Goal: Check status: Check status

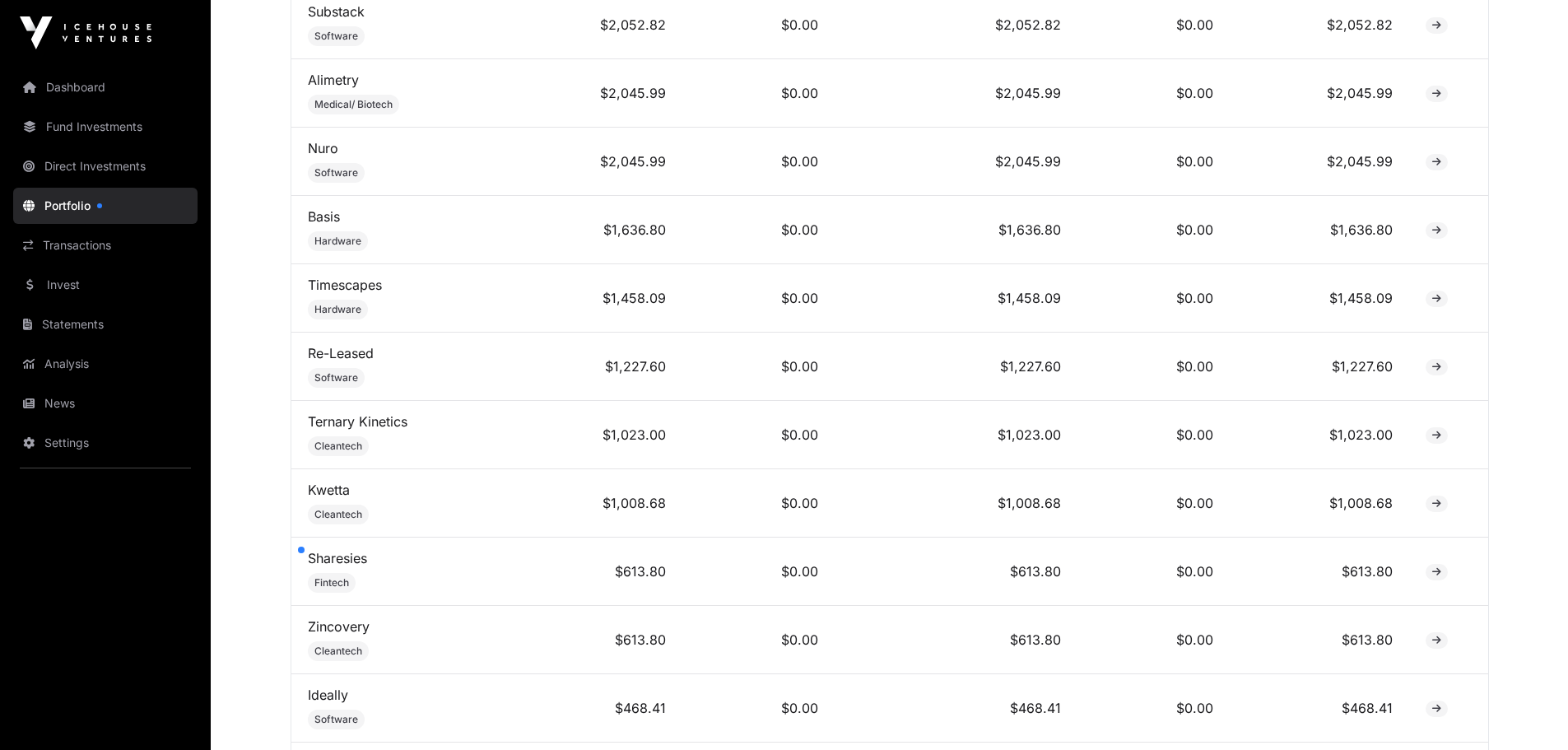
scroll to position [987, 0]
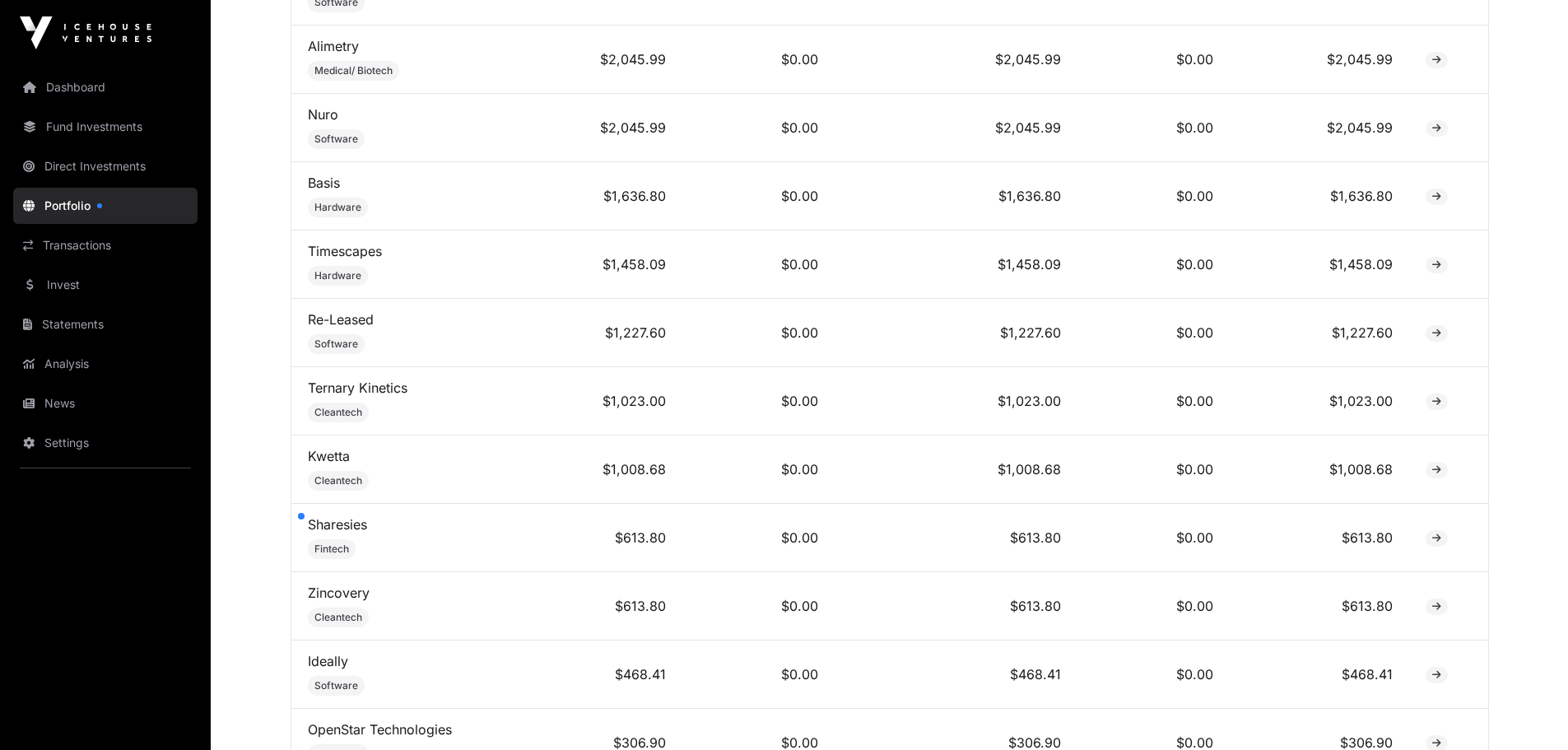
click at [62, 92] on link "Dashboard" at bounding box center [105, 87] width 185 height 36
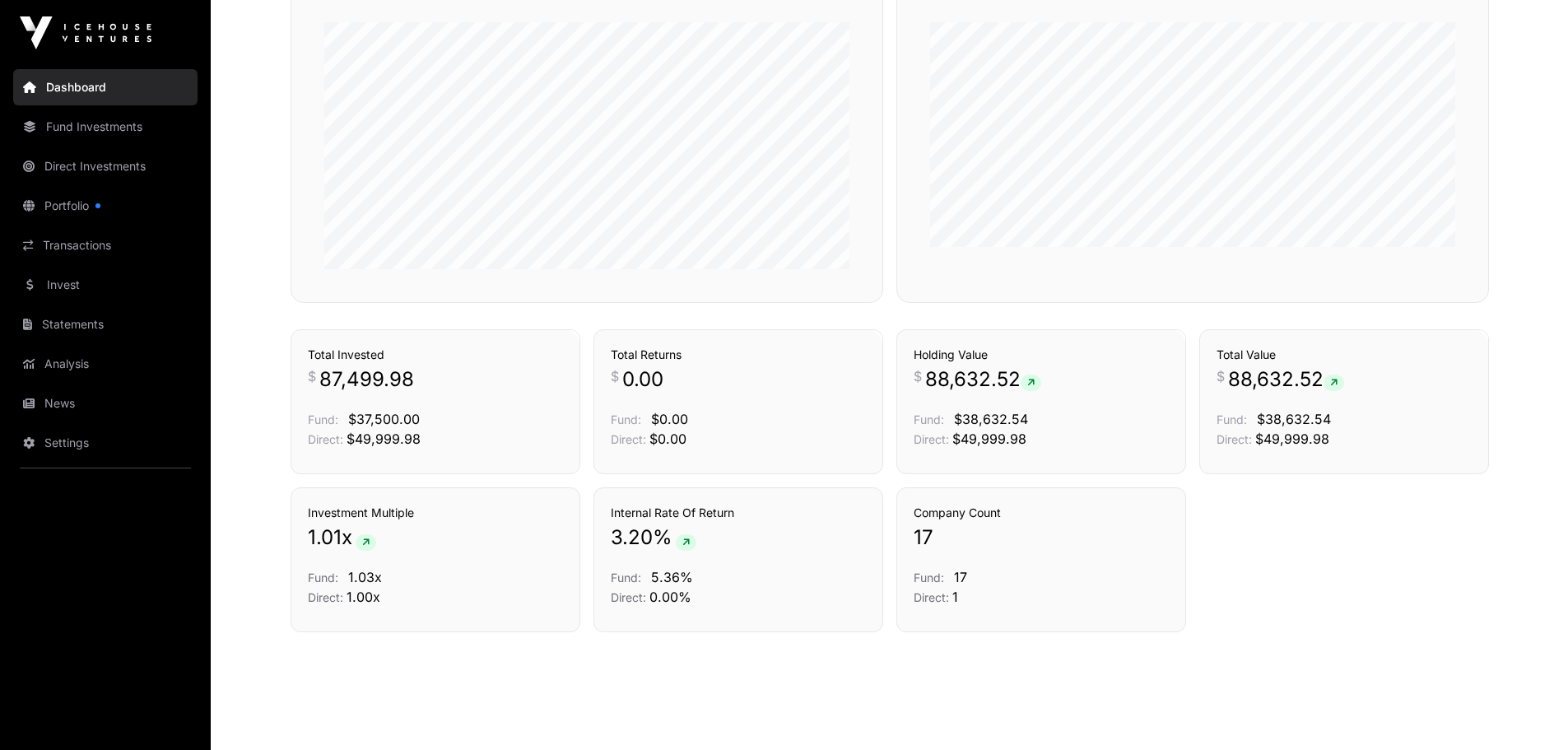
scroll to position [1038, 0]
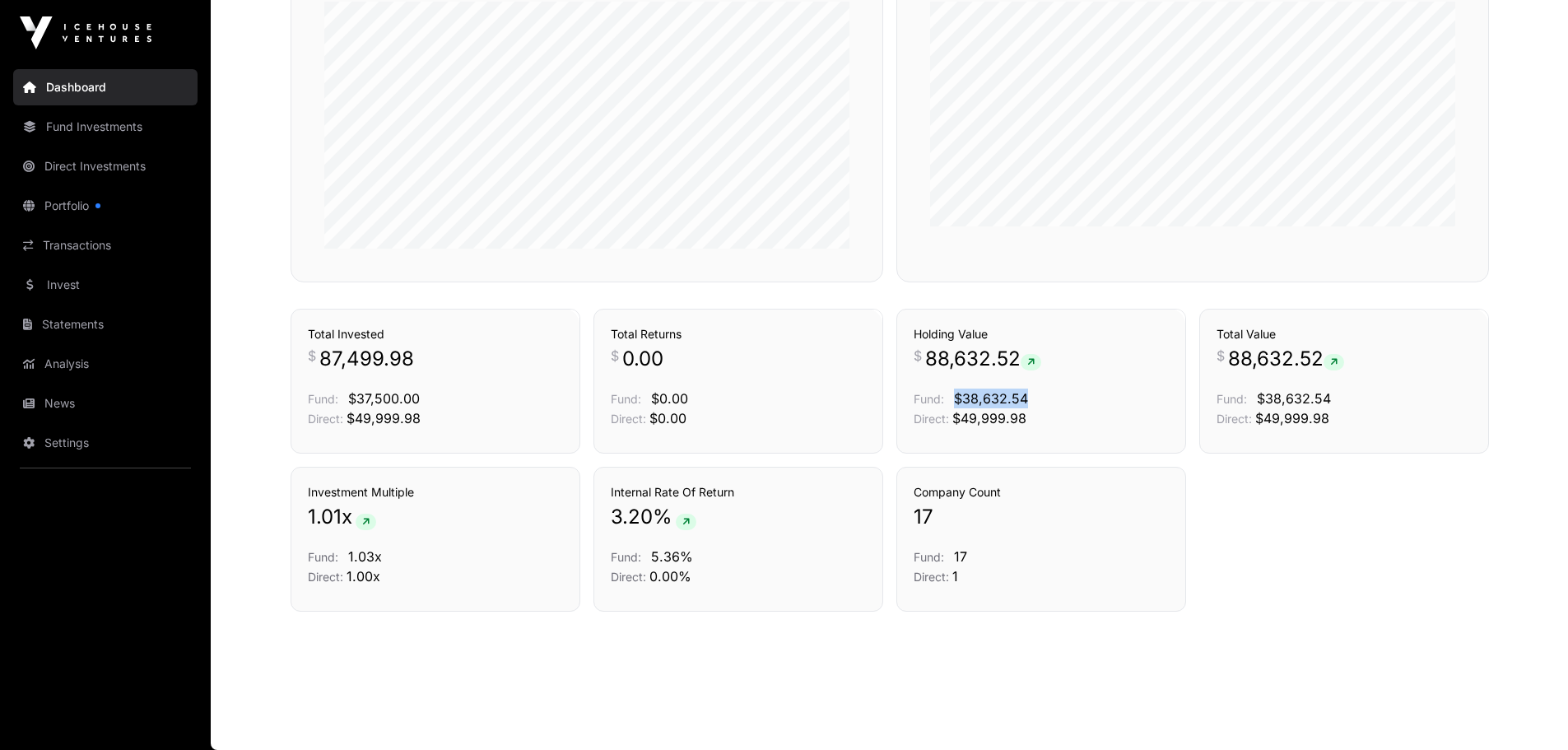
drag, startPoint x: 1038, startPoint y: 395, endPoint x: 952, endPoint y: 390, distance: 86.1
click at [952, 390] on p "Fund: $38,632.54" at bounding box center [1041, 398] width 255 height 20
copy span "$38,632.54"
drag, startPoint x: 1030, startPoint y: 422, endPoint x: 950, endPoint y: 415, distance: 80.3
click at [950, 415] on p "Direct: $49,999.98" at bounding box center [1041, 418] width 255 height 20
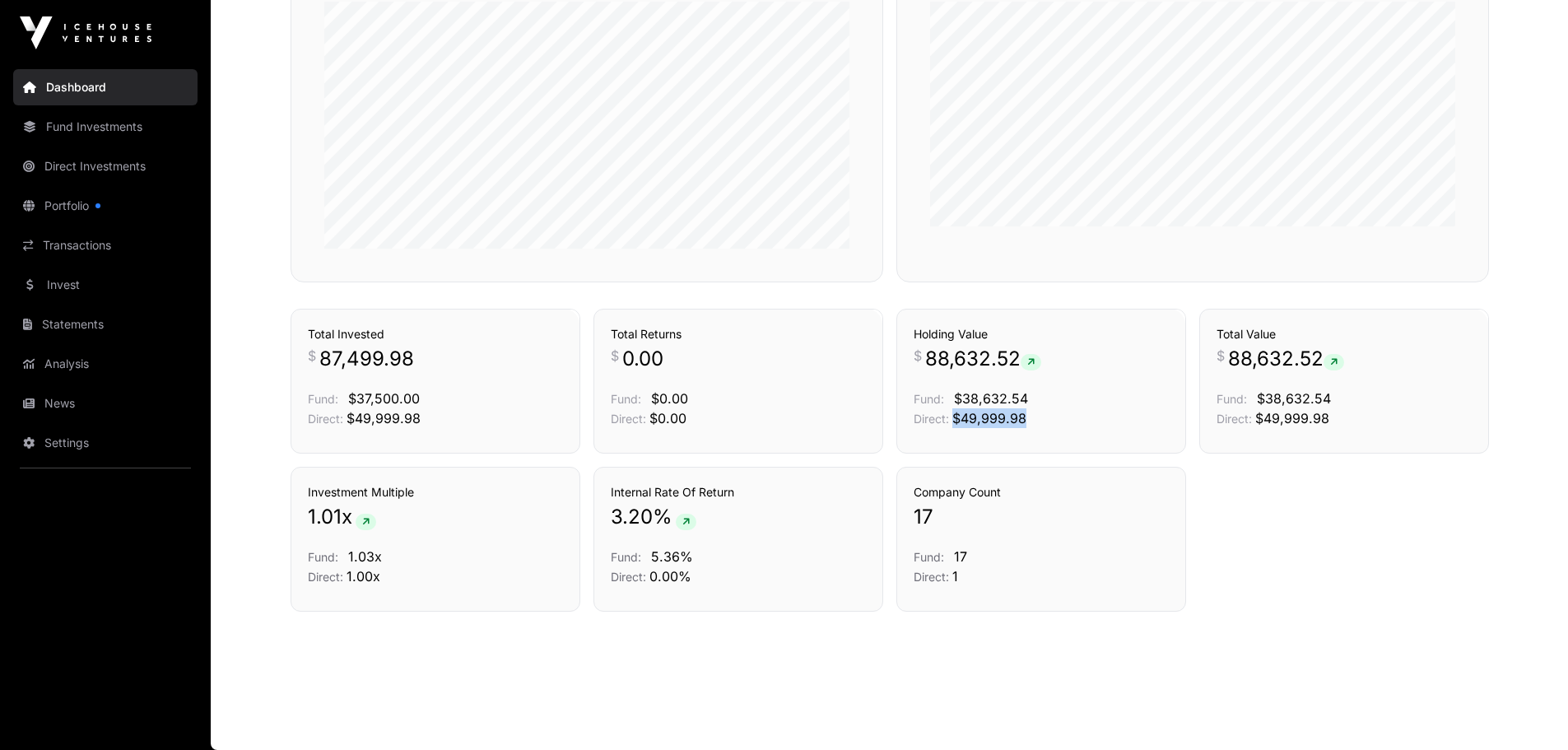
copy span "$49,999.98"
